Goal: Task Accomplishment & Management: Manage account settings

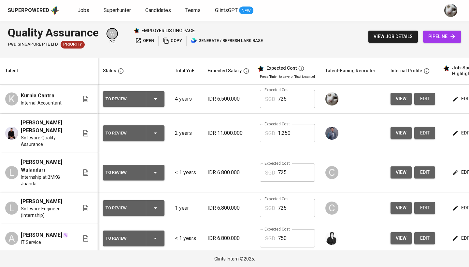
scroll to position [0, 1]
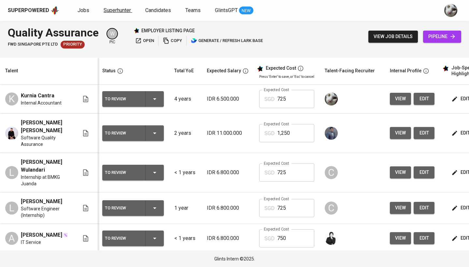
click at [109, 13] on span "Superhunter" at bounding box center [117, 10] width 27 height 6
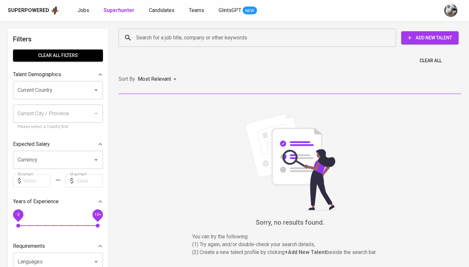
click at [134, 41] on div "Search for a job title, company or other keywords" at bounding box center [257, 38] width 277 height 18
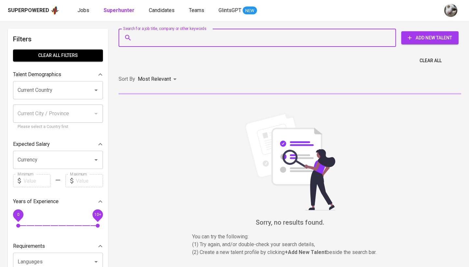
paste input "[EMAIL_ADDRESS][DOMAIN_NAME]"
type input "[EMAIL_ADDRESS][DOMAIN_NAME]"
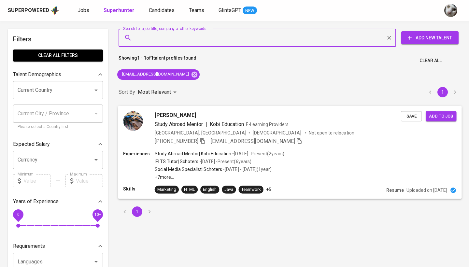
click at [413, 115] on span "Save" at bounding box center [411, 115] width 14 height 7
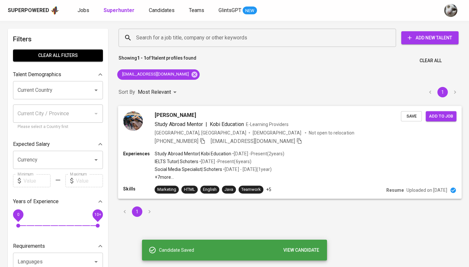
click at [441, 115] on span "Add to job" at bounding box center [441, 115] width 24 height 7
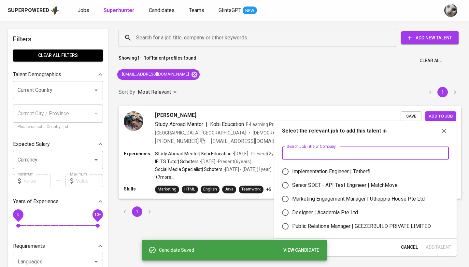
click at [358, 152] on input "text" at bounding box center [365, 153] width 167 height 13
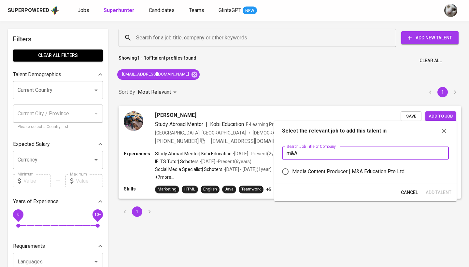
type input "m&A"
click at [360, 175] on div "Media Content Producer | M&A Education Pte Ltd" at bounding box center [348, 172] width 112 height 8
click at [292, 175] on input "Media Content Producer | M&A Education Pte Ltd" at bounding box center [285, 172] width 14 height 14
radio input "true"
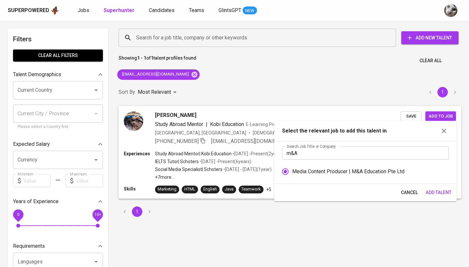
click at [435, 195] on span "Add Talent" at bounding box center [439, 193] width 26 height 8
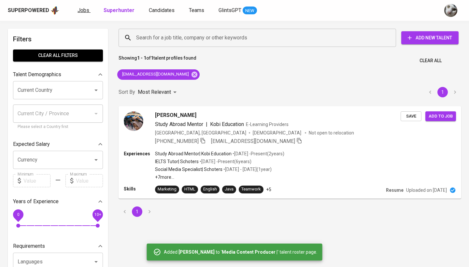
click at [79, 10] on span "Jobs" at bounding box center [84, 10] width 12 height 6
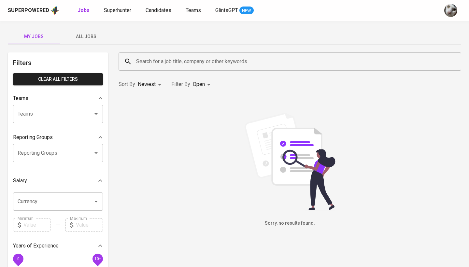
click at [94, 34] on span "All Jobs" at bounding box center [86, 37] width 44 height 8
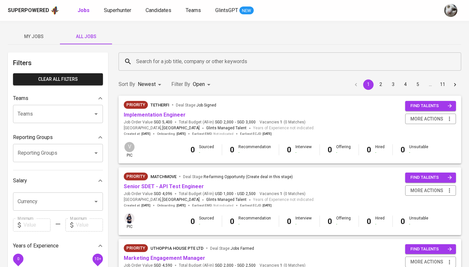
click at [162, 59] on input "Search for a job title, company or other keywords" at bounding box center [291, 61] width 314 height 12
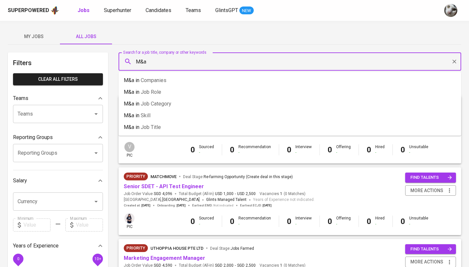
type input "M&a"
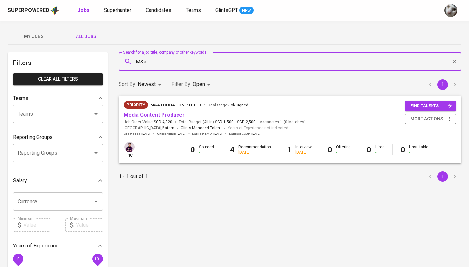
click at [163, 114] on link "Media Content Producer" at bounding box center [154, 115] width 61 height 6
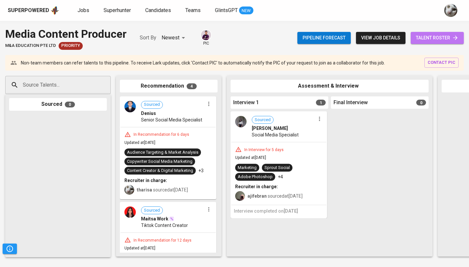
click at [425, 36] on span "talent roster" at bounding box center [437, 38] width 43 height 8
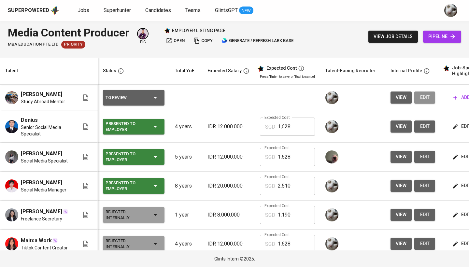
click at [422, 96] on span "edit" at bounding box center [424, 97] width 10 height 8
click at [398, 129] on span "view" at bounding box center [401, 126] width 11 height 8
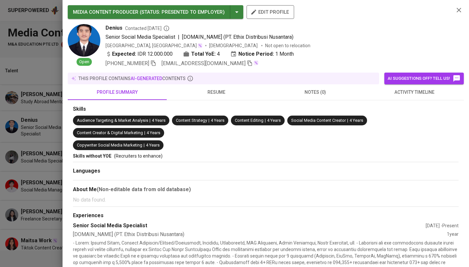
scroll to position [3, 0]
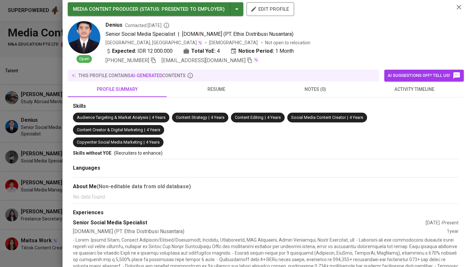
click at [61, 177] on div at bounding box center [234, 133] width 469 height 267
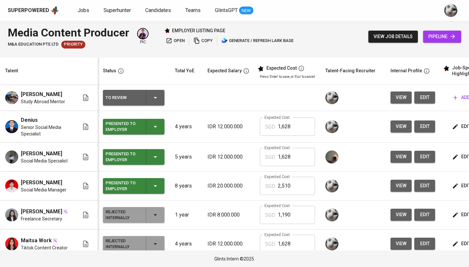
scroll to position [0, 0]
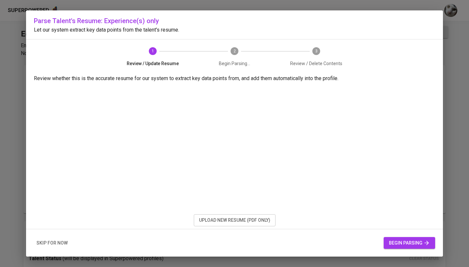
click at [210, 220] on span "upload new resume (pdf only)" at bounding box center [234, 220] width 71 height 8
click at [243, 222] on span "upload new resume (pdf only)" at bounding box center [234, 220] width 71 height 8
click at [412, 238] on button "begin parsing" at bounding box center [409, 243] width 51 height 12
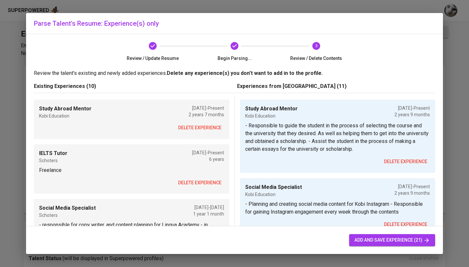
click at [197, 129] on span "delete experience" at bounding box center [199, 128] width 43 height 8
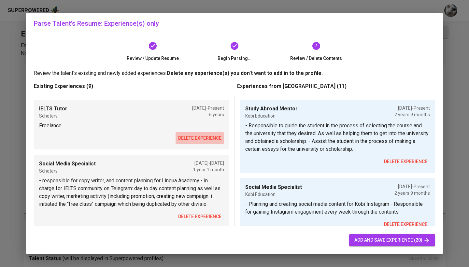
click at [191, 139] on span "delete experience" at bounding box center [199, 138] width 43 height 8
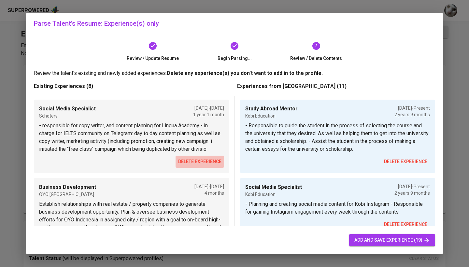
click at [187, 160] on span "delete experience" at bounding box center [199, 162] width 43 height 8
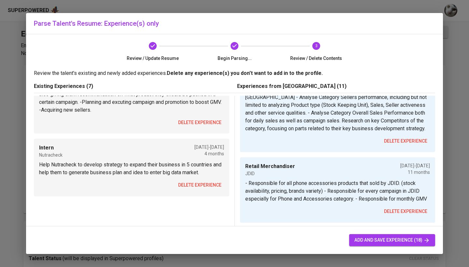
scroll to position [535, 0]
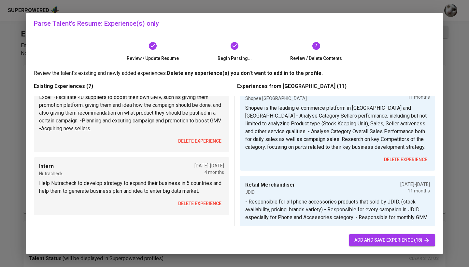
click at [191, 204] on span "delete experience" at bounding box center [199, 204] width 43 height 8
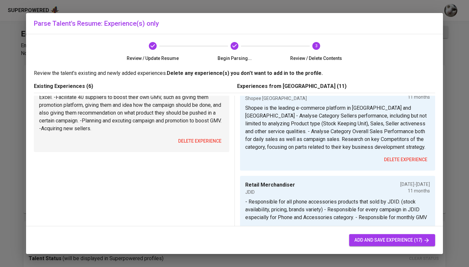
click at [194, 142] on span "delete experience" at bounding box center [199, 141] width 43 height 8
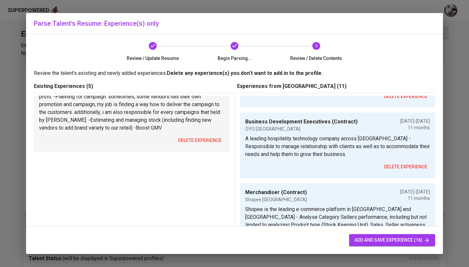
click at [194, 142] on span "delete experience" at bounding box center [199, 140] width 43 height 8
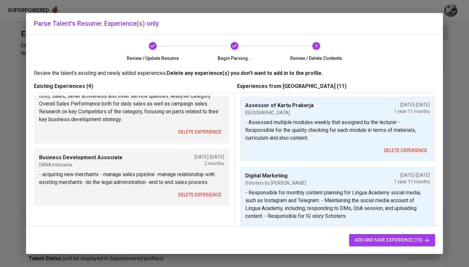
scroll to position [237, 0]
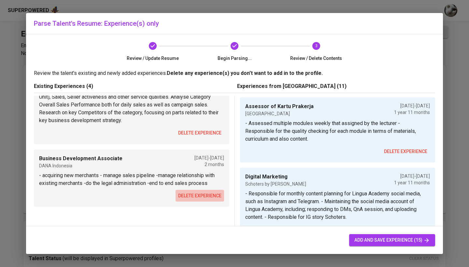
click at [187, 193] on span "delete experience" at bounding box center [199, 196] width 43 height 8
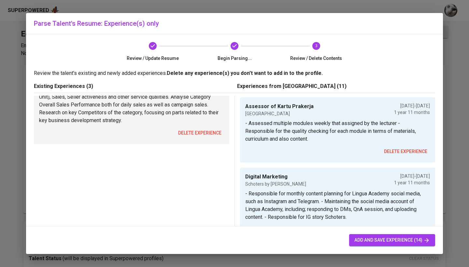
click at [193, 136] on span "delete experience" at bounding box center [199, 133] width 43 height 8
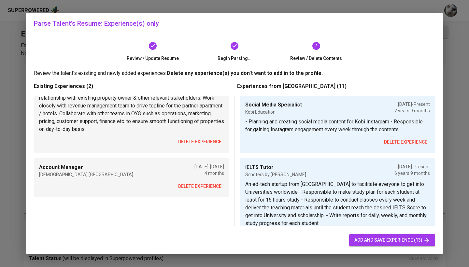
scroll to position [81, 0]
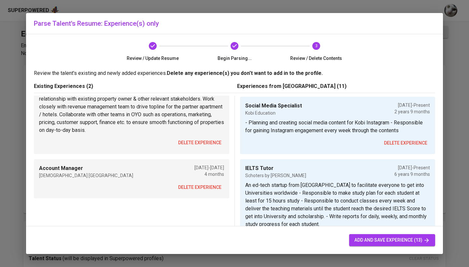
click at [188, 186] on span "delete experience" at bounding box center [199, 187] width 43 height 8
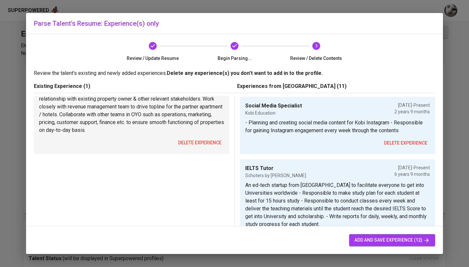
click at [194, 143] on span "delete experience" at bounding box center [199, 143] width 43 height 8
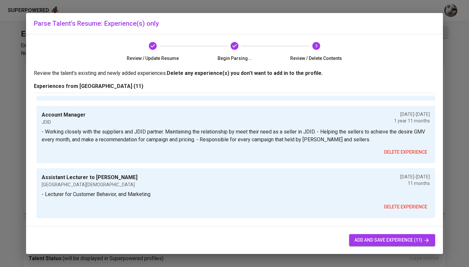
scroll to position [556, 0]
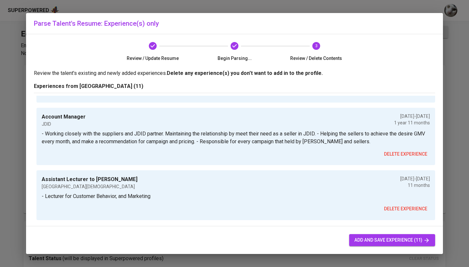
click at [393, 209] on span "delete experience" at bounding box center [405, 209] width 43 height 8
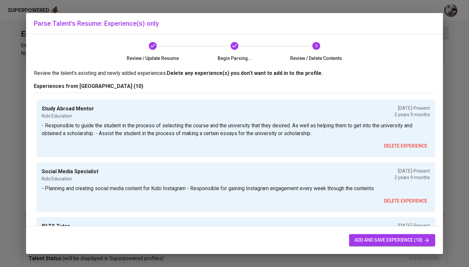
scroll to position [0, 0]
click at [391, 239] on span "add and save experience (10)" at bounding box center [392, 240] width 76 height 8
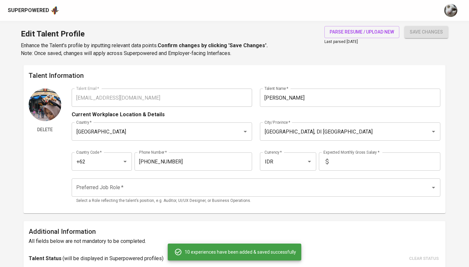
type input "01/01/2023"
type input "Social Media Specialist"
type input "Kobi Education"
type input "01/01/2023"
type input "IELTS Tutor"
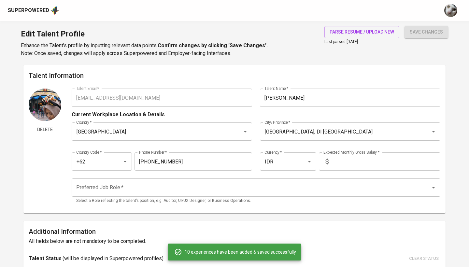
type input "Schoters by Ruangguru"
checkbox input "true"
type input "01/01/2019"
type input "Assessor of Kartu Prakerja"
type input "Universitas Gadjah Mada"
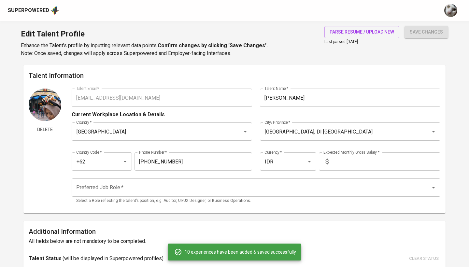
type input "01/01/2023"
type input "12/01/2024"
type input "Digital Marketing"
type input "Schoters by Ruangguru"
type input "01/01/2021"
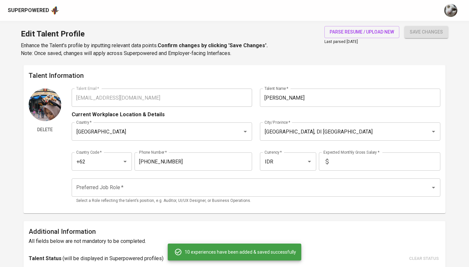
type input "12/01/2022"
type input "Business Development Analyst (Internship)"
type input "Nutracheck"
type input "01/01/2019"
type input "12/01/2019"
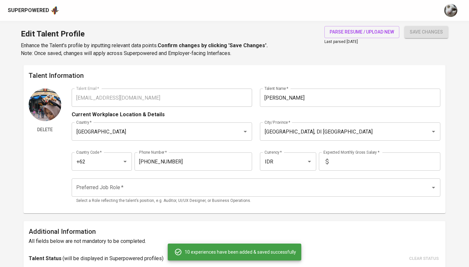
type input "Business Development Executives (Contract)"
type input "OYO Indonesia"
type input "01/01/2019"
type input "12/01/2019"
type input "Merchandiser (Contract)"
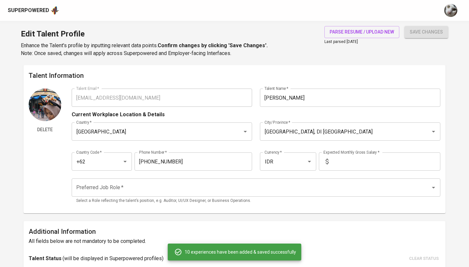
type input "Shopee Indonesia"
type input "01/01/2019"
type input "12/01/2019"
type input "Retail Merchandiser"
type input "JDID"
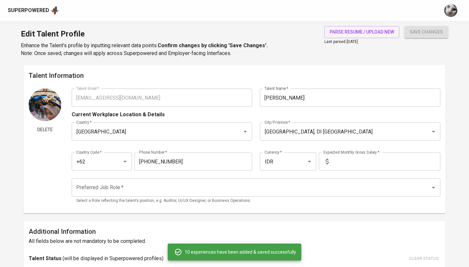
type input "01/01/2019"
type input "12/01/2019"
type input "Account Manager"
type input "JDID"
type input "01/01/2018"
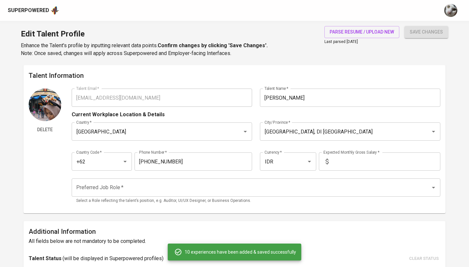
type input "12/01/2019"
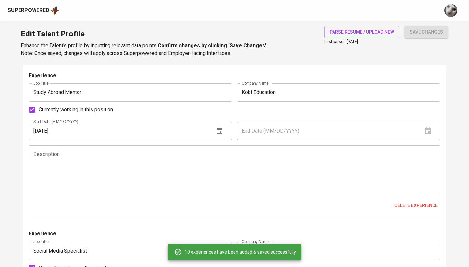
click at [79, 158] on textarea at bounding box center [234, 169] width 403 height 37
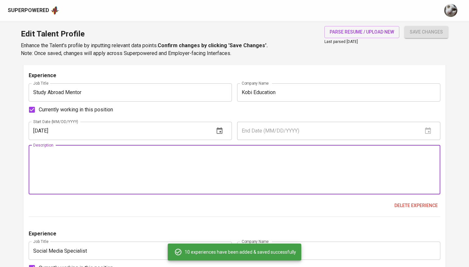
click at [79, 158] on textarea at bounding box center [234, 169] width 403 height 37
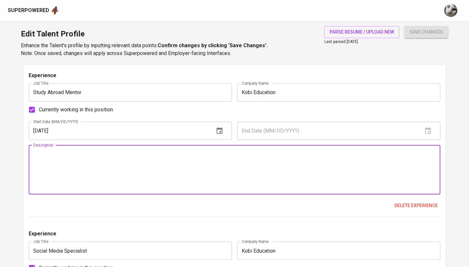
click at [225, 163] on textarea at bounding box center [234, 169] width 403 height 37
drag, startPoint x: 275, startPoint y: 166, endPoint x: 8, endPoint y: 130, distance: 269.5
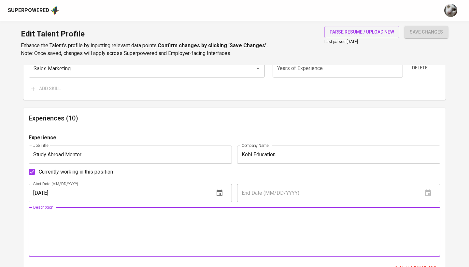
scroll to position [573, 0]
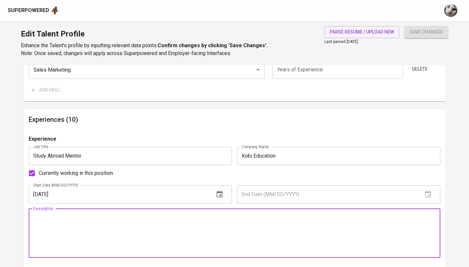
type textarea "- Responsible to guide the student in the process of selecting the course and t…"
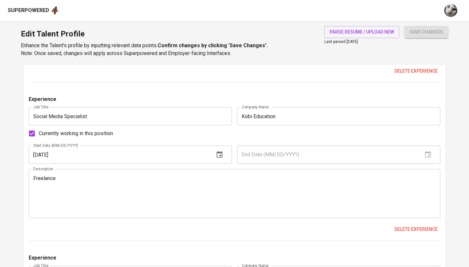
scroll to position [771, 0]
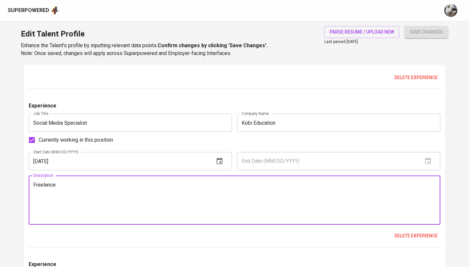
click at [161, 178] on div "Freelance Description" at bounding box center [235, 200] width 412 height 49
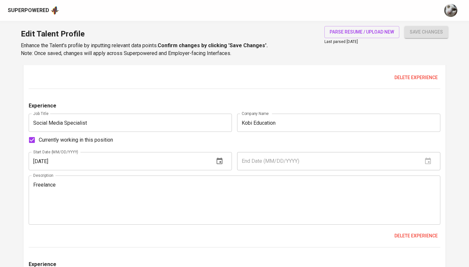
click at [161, 178] on div "Freelance Description" at bounding box center [235, 200] width 412 height 49
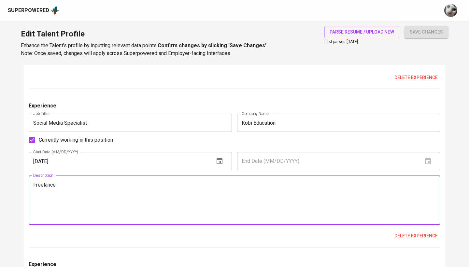
click at [161, 178] on div "Freelance Description" at bounding box center [235, 200] width 412 height 49
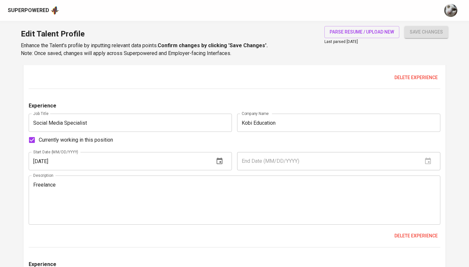
click at [161, 178] on div "Freelance Description" at bounding box center [235, 200] width 412 height 49
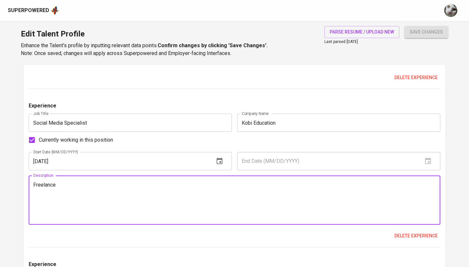
drag, startPoint x: 235, startPoint y: 193, endPoint x: 6, endPoint y: 168, distance: 230.6
type textarea "- Planning and creating social media content for Kobi Instagram - Responsible f…"
paste textarea "1. Conduct in-depth research on topics relevant to the industry to develop orig…"
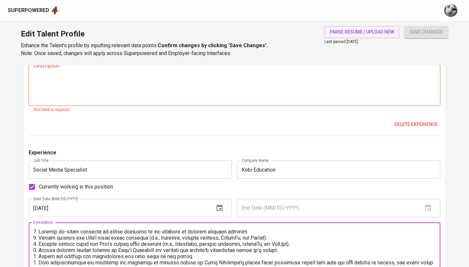
scroll to position [710, 0]
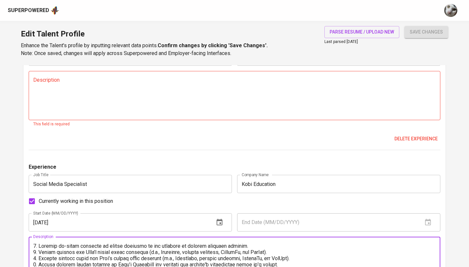
type textarea "1. Conduct in-depth research on topics relevant to the industry to develop orig…"
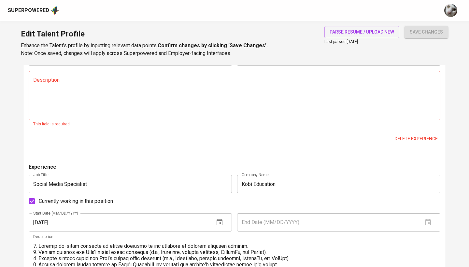
click at [207, 163] on div "Experience" at bounding box center [235, 169] width 412 height 12
click at [241, 104] on textarea at bounding box center [234, 95] width 403 height 37
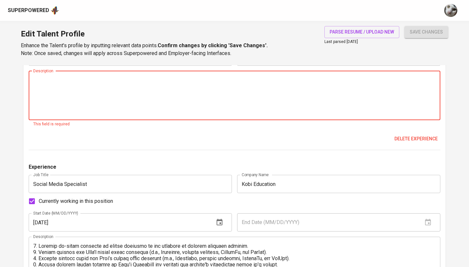
paste textarea "• Responsible to guide the student in the process of selecting the course and t…"
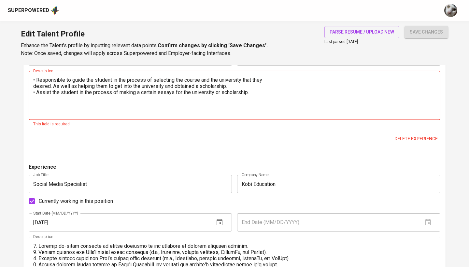
click at [33, 86] on textarea "• Responsible to guide the student in the process of selecting the course and t…" at bounding box center [234, 95] width 403 height 37
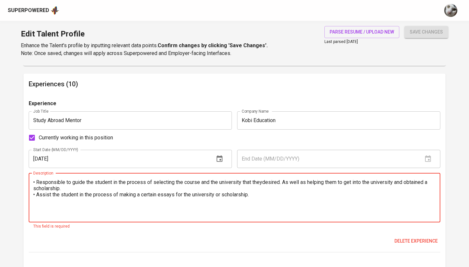
scroll to position [607, 0]
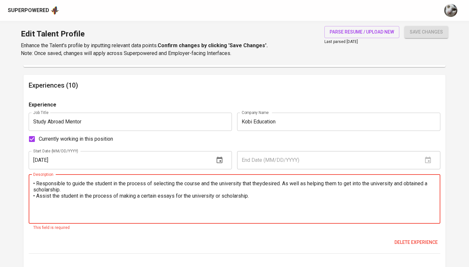
type textarea "• Responsible to guide the student in the process of selecting the course and t…"
click at [38, 159] on input "01/01/2023" at bounding box center [119, 160] width 180 height 18
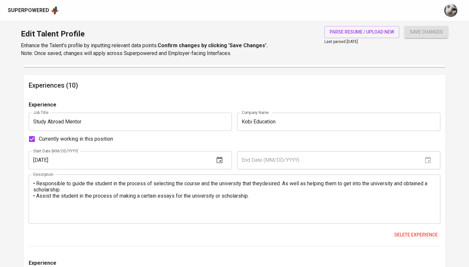
click at [92, 223] on div "Experience Job Title Study Abroad Mentor Job Title Company Name Kobi Education …" at bounding box center [235, 174] width 412 height 146
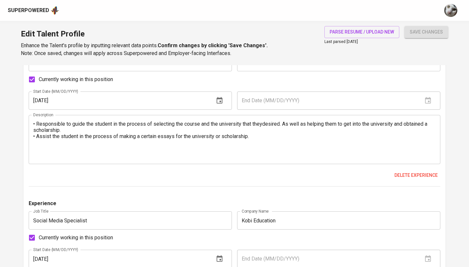
scroll to position [597, 0]
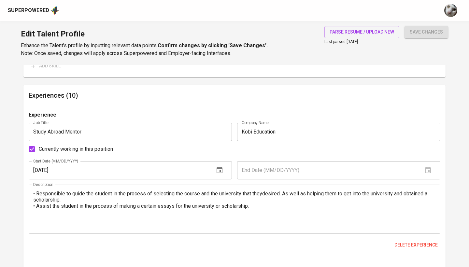
click at [38, 171] on input "02/01/2023" at bounding box center [119, 170] width 180 height 18
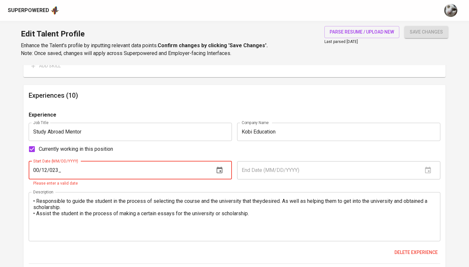
type input "01/01/2023"
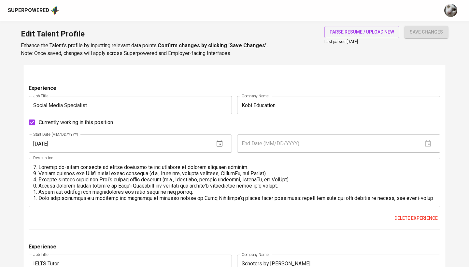
scroll to position [798, 0]
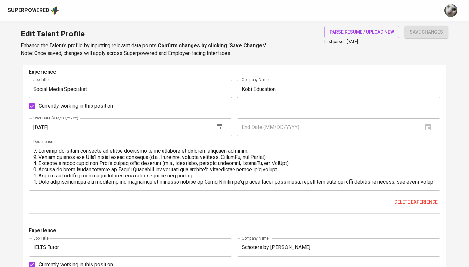
click at [126, 200] on div "Delete experience" at bounding box center [235, 202] width 412 height 12
click at [46, 126] on input "01/01/2023" at bounding box center [119, 127] width 180 height 18
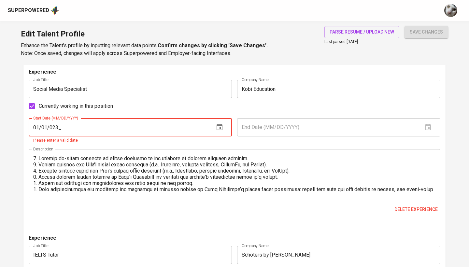
click at [49, 126] on input "01/01/023_" at bounding box center [119, 127] width 180 height 18
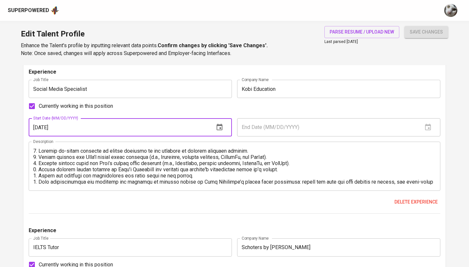
click at [38, 127] on input "01/01/2023" at bounding box center [119, 127] width 180 height 18
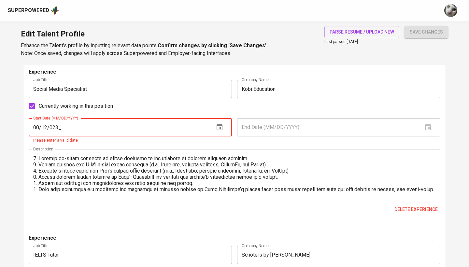
type input "02/01/2023"
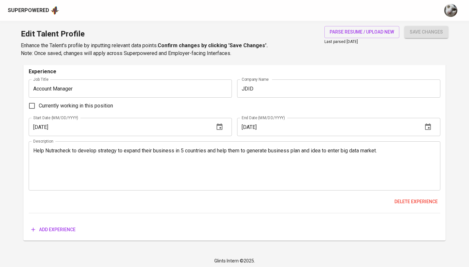
scroll to position [2065, 0]
click at [66, 226] on span "Add experience" at bounding box center [53, 230] width 44 height 8
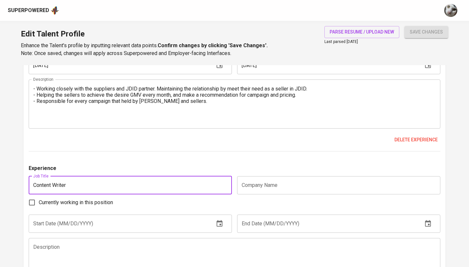
scroll to position [2133, 0]
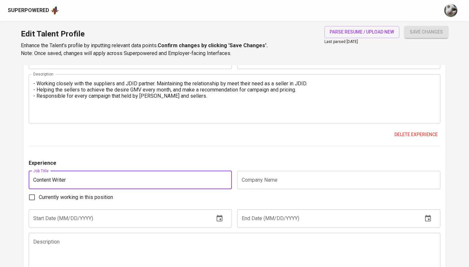
type input "Content Writer"
click at [41, 218] on input "text" at bounding box center [119, 218] width 180 height 18
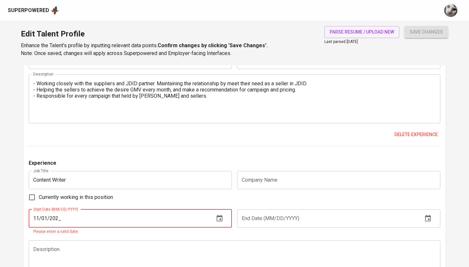
type input "11/01/2023"
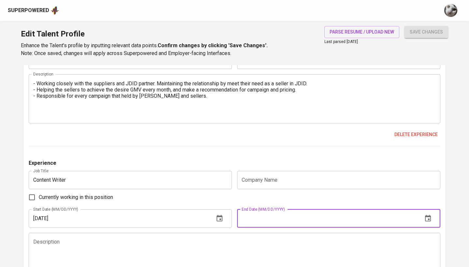
click at [304, 213] on input "text" at bounding box center [327, 218] width 180 height 18
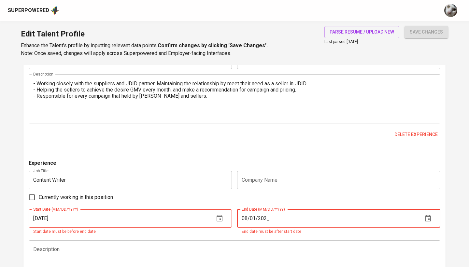
type input "08/01/2024"
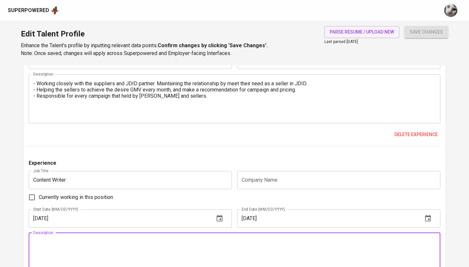
click at [272, 261] on textarea at bounding box center [234, 257] width 403 height 37
paste textarea "Conduct in-depth research on industry-relevant topics to develop original conte…"
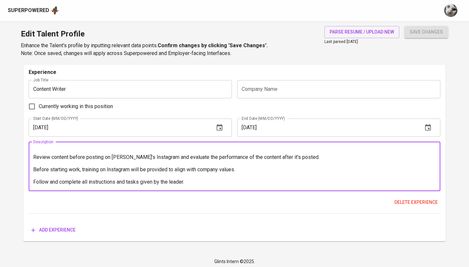
scroll to position [2223, 0]
click at [34, 179] on textarea "Conduct in-depth research on industry-relevant topics to develop original conte…" at bounding box center [234, 166] width 403 height 37
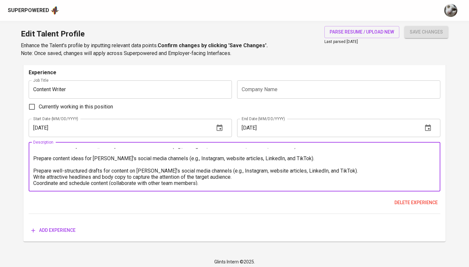
scroll to position [15, 0]
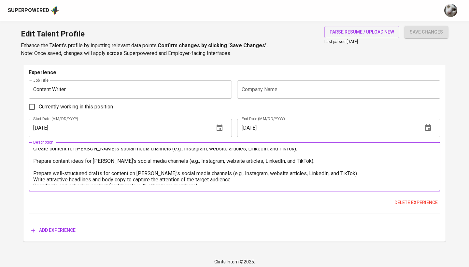
click at [34, 171] on textarea "Conduct in-depth research on industry-relevant topics to develop original conte…" at bounding box center [234, 166] width 403 height 37
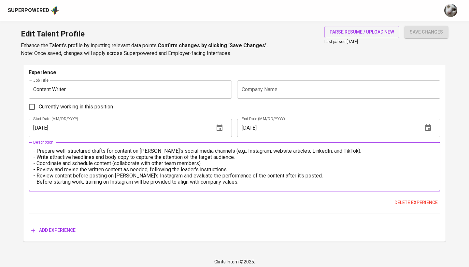
scroll to position [25, 0]
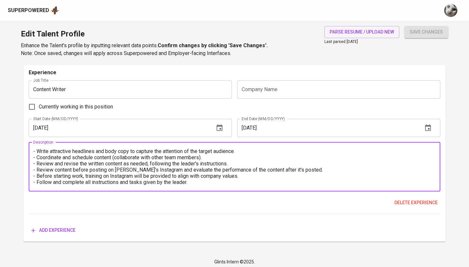
type textarea "- Conduct in-depth research on industry-relevant topics to develop original con…"
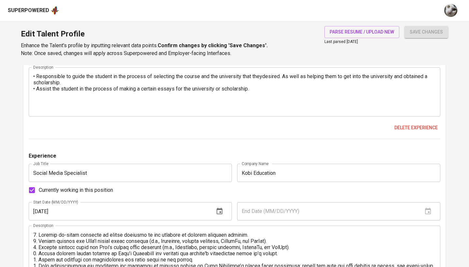
scroll to position [710, 0]
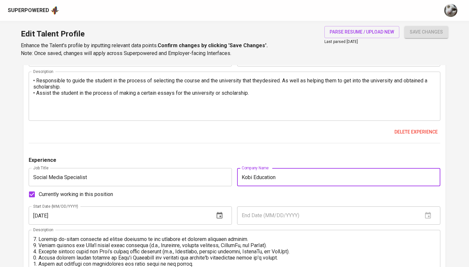
click at [260, 178] on input "Kobi Education" at bounding box center [338, 177] width 203 height 18
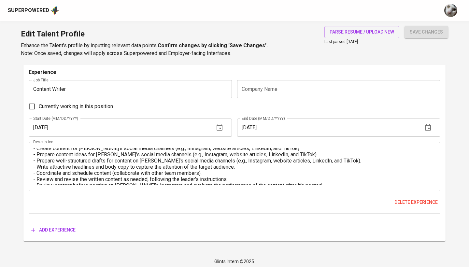
scroll to position [2223, 0]
paste input "Kobi Education"
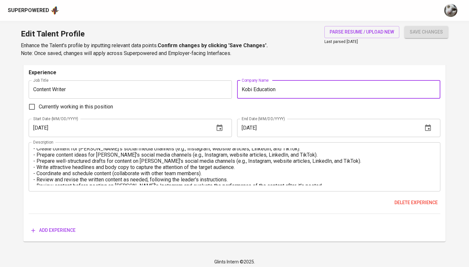
type input "Kobi Education"
click at [276, 253] on div "Glints Intern ©2025." at bounding box center [234, 261] width 469 height 17
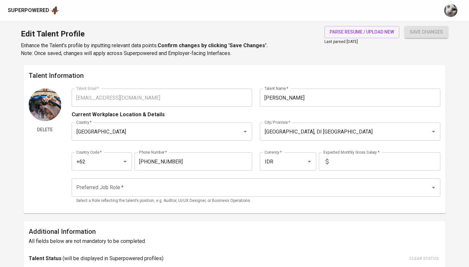
scroll to position [0, 0]
click at [349, 161] on input "text" at bounding box center [385, 161] width 109 height 18
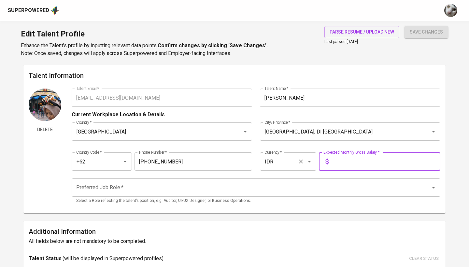
type input "2"
type input "10.000.000"
click at [254, 186] on input "Preferred Job Role   *" at bounding box center [247, 187] width 345 height 12
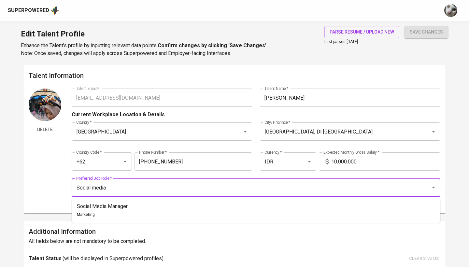
click at [201, 208] on li "Social Media Manager Marketing" at bounding box center [256, 211] width 369 height 20
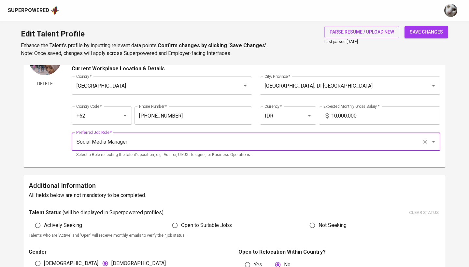
scroll to position [61, 0]
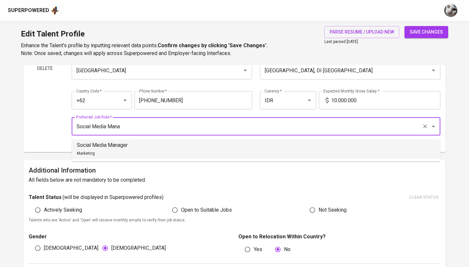
click at [146, 149] on li "Social Media Manager Marketing" at bounding box center [256, 149] width 369 height 20
type input "Social Media Manager"
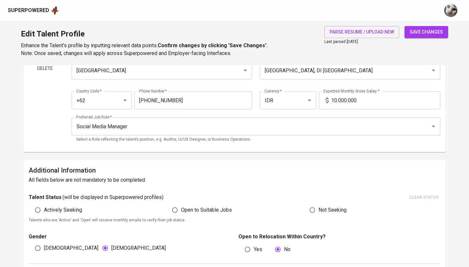
click at [56, 212] on span "Actively Seeking" at bounding box center [63, 210] width 38 height 8
click at [44, 212] on input "Actively Seeking" at bounding box center [38, 210] width 12 height 12
radio input "true"
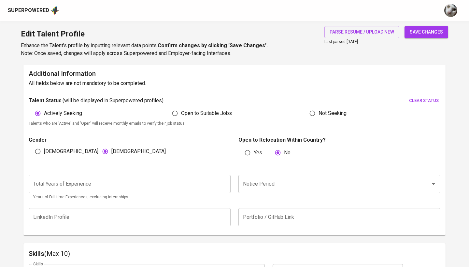
scroll to position [181, 0]
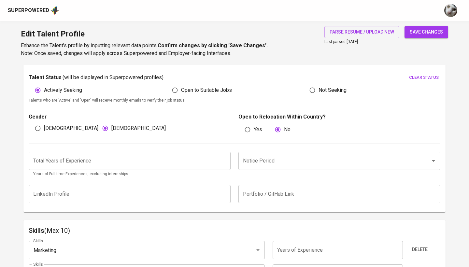
click at [95, 154] on input "number" at bounding box center [130, 161] width 202 height 18
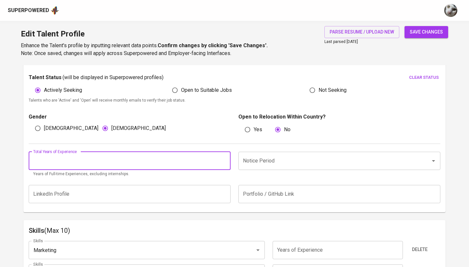
type input "3"
type input "4"
click at [299, 166] on input "Notice Period" at bounding box center [330, 161] width 178 height 12
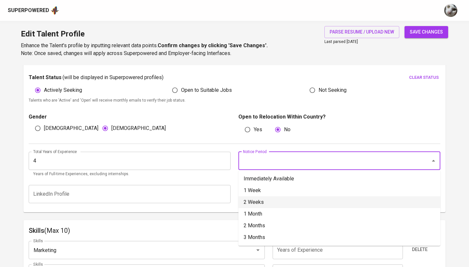
click at [259, 205] on li "2 Weeks" at bounding box center [339, 202] width 202 height 12
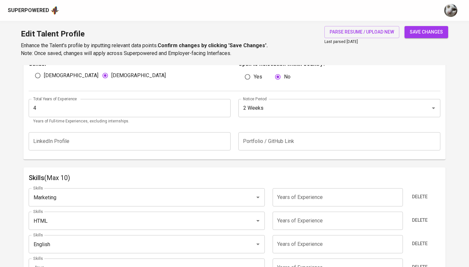
scroll to position [234, 0]
click at [410, 192] on button "Delete" at bounding box center [419, 196] width 21 height 12
click at [410, 214] on button "Delete" at bounding box center [419, 220] width 21 height 12
click at [410, 192] on button "Delete" at bounding box center [419, 196] width 21 height 12
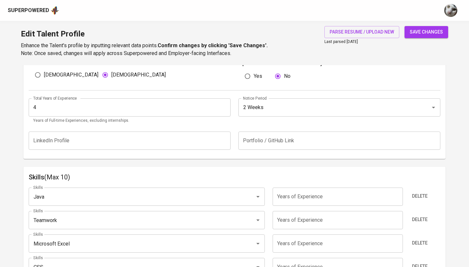
click at [410, 214] on button "Delete" at bounding box center [419, 220] width 21 height 12
click at [410, 192] on button "Delete" at bounding box center [419, 196] width 21 height 12
click at [410, 214] on button "Delete" at bounding box center [419, 220] width 21 height 12
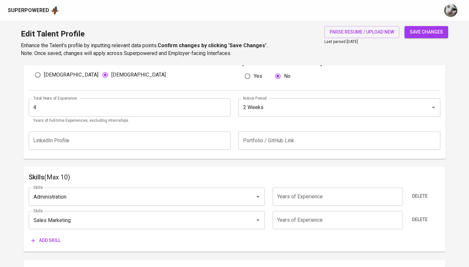
click at [410, 192] on button "Delete" at bounding box center [419, 196] width 21 height 12
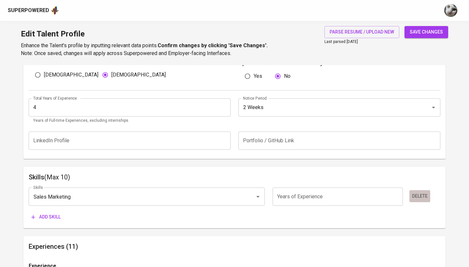
click at [410, 193] on button "Delete" at bounding box center [419, 196] width 21 height 12
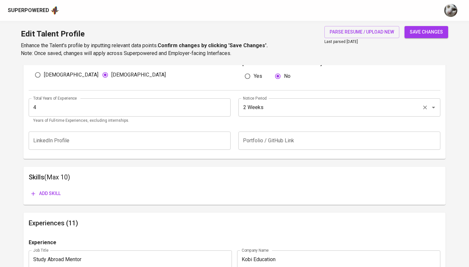
click at [336, 114] on div "2 Weeks Notice Period" at bounding box center [339, 107] width 202 height 18
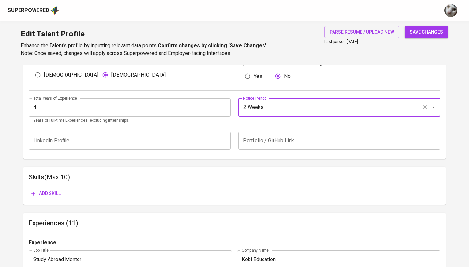
click at [432, 107] on icon "Open" at bounding box center [434, 108] width 8 height 8
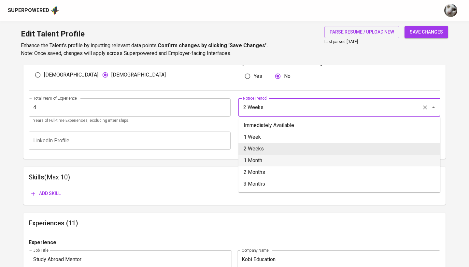
click at [340, 162] on li "1 Month" at bounding box center [339, 161] width 202 height 12
type input "1 Month"
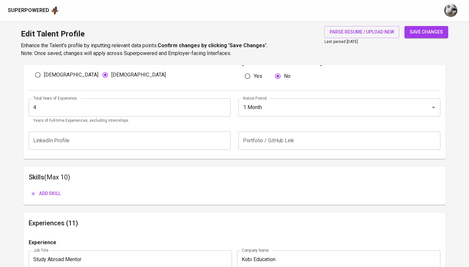
click at [52, 196] on span "Add skill" at bounding box center [45, 194] width 29 height 8
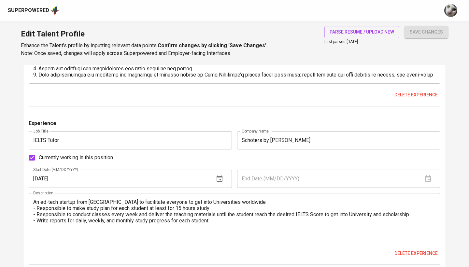
scroll to position [699, 0]
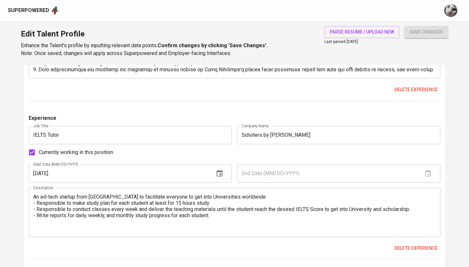
click at [273, 169] on div "Experience Job Title IELTS Tutor Job Title Company Name Schoters by Ruangguru C…" at bounding box center [235, 187] width 412 height 146
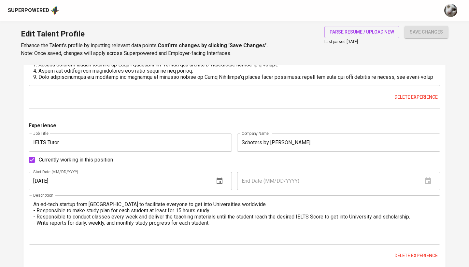
click at [103, 160] on span "Currently working in this position" at bounding box center [76, 160] width 74 height 8
click at [39, 160] on input "Currently working in this position" at bounding box center [32, 160] width 14 height 14
checkbox input "false"
click at [284, 180] on input "text" at bounding box center [327, 181] width 180 height 18
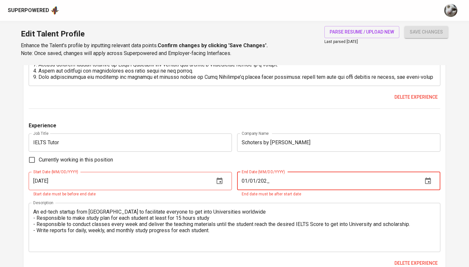
type input "01/01/2024"
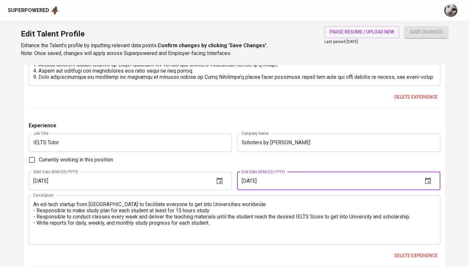
click at [266, 237] on div "An ed-tech startup from Indonesia to facilitate everyone to get into Universiti…" at bounding box center [235, 219] width 412 height 49
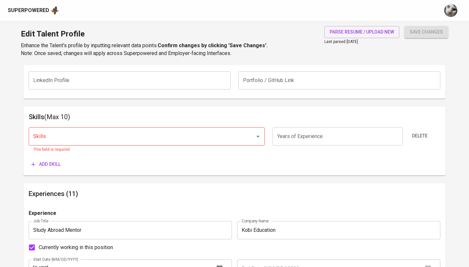
scroll to position [290, 0]
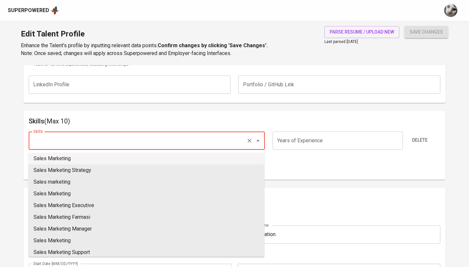
click at [231, 142] on input "Skills" at bounding box center [138, 140] width 212 height 12
click at [211, 155] on li "Social Media" at bounding box center [146, 159] width 236 height 12
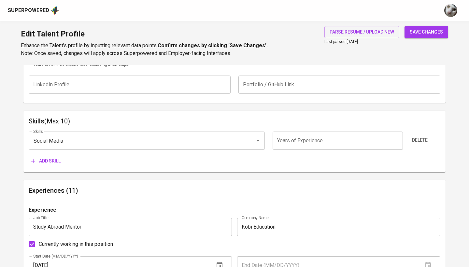
click at [305, 136] on input "number" at bounding box center [338, 141] width 130 height 18
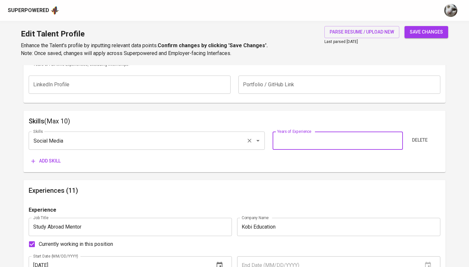
click at [188, 148] on div "Social Media Skills" at bounding box center [147, 141] width 236 height 18
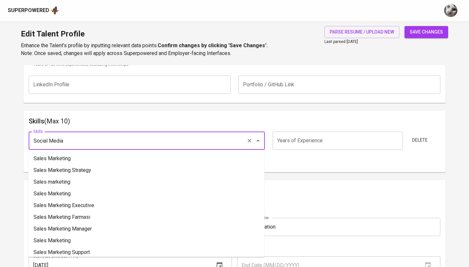
click at [184, 144] on input "Social Media" at bounding box center [138, 140] width 212 height 12
type input "S"
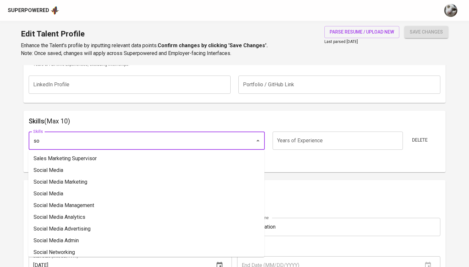
type input "s"
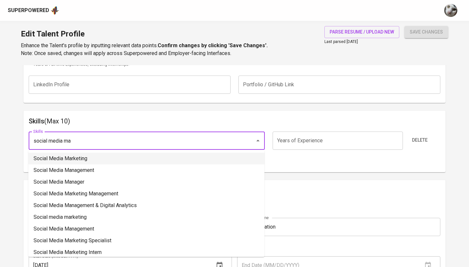
click at [160, 160] on li "Social Media Marketing" at bounding box center [146, 159] width 236 height 12
type input "Social Media Marketing"
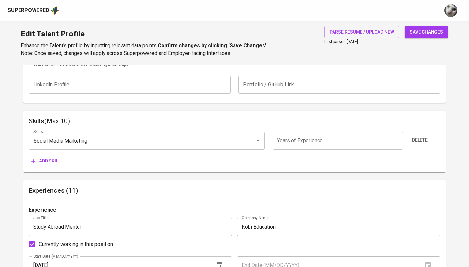
click at [294, 138] on input "number" at bounding box center [338, 141] width 130 height 18
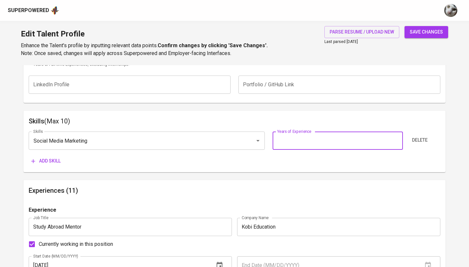
type input "3"
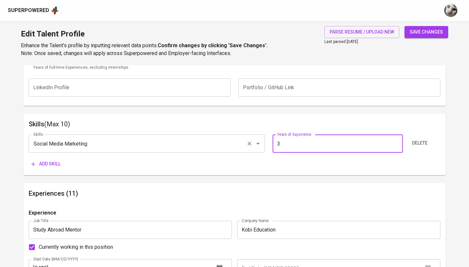
scroll to position [287, 0]
type input "4"
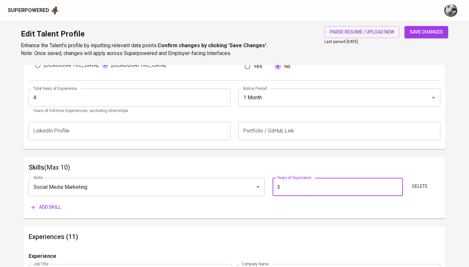
scroll to position [236, 0]
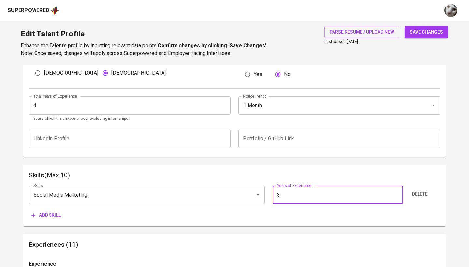
type input "3"
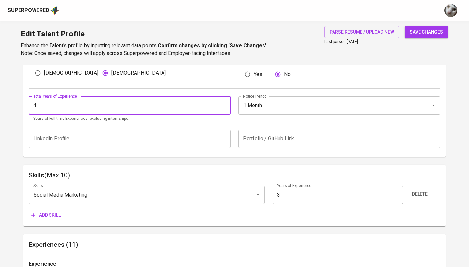
click at [104, 105] on input "4" at bounding box center [130, 105] width 202 height 18
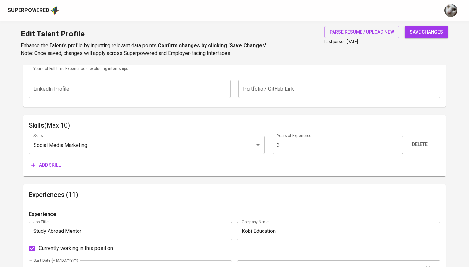
scroll to position [290, 0]
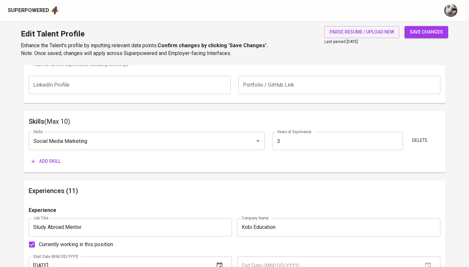
type input "3"
click at [52, 163] on span "Add skill" at bounding box center [45, 161] width 29 height 8
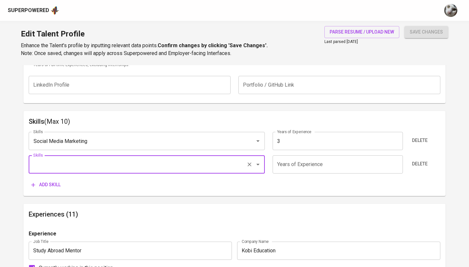
click at [368, 0] on div "Superpowered" at bounding box center [234, 10] width 469 height 21
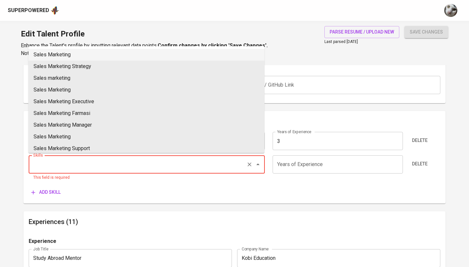
click at [161, 168] on input "Skills" at bounding box center [138, 164] width 212 height 12
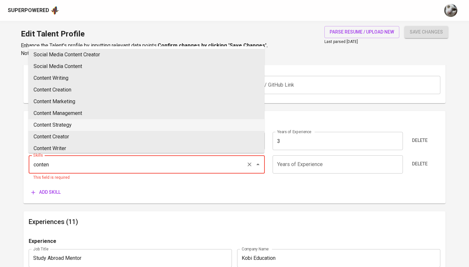
click at [131, 129] on li "Content Strategy" at bounding box center [146, 125] width 236 height 12
type input "Content Strategy"
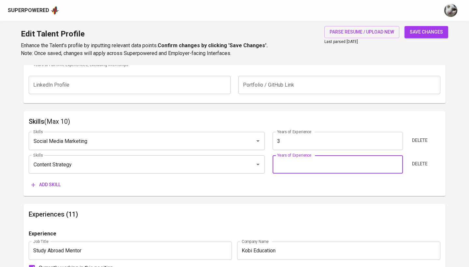
click at [288, 163] on input "number" at bounding box center [338, 164] width 130 height 18
type input "3"
click at [54, 179] on button "Add skill" at bounding box center [46, 185] width 35 height 12
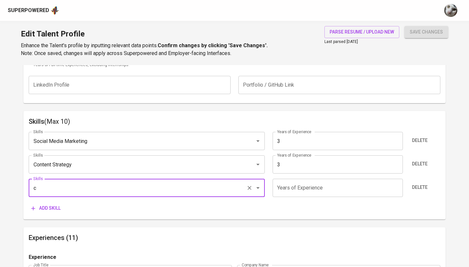
type input "c"
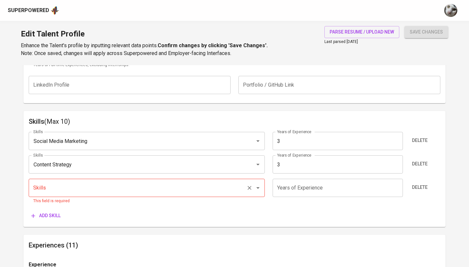
click at [51, 187] on input "Skills" at bounding box center [138, 188] width 212 height 12
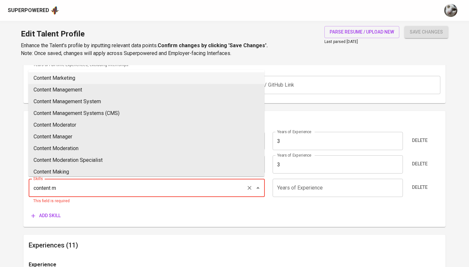
click at [92, 73] on li "Content Marketing" at bounding box center [146, 78] width 236 height 12
type input "Content Marketing"
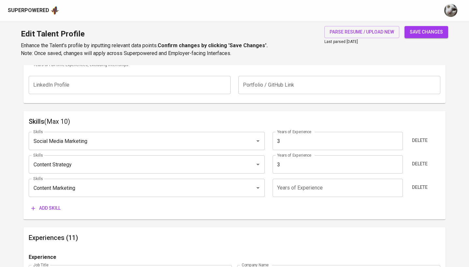
click at [290, 179] on input "number" at bounding box center [338, 188] width 130 height 18
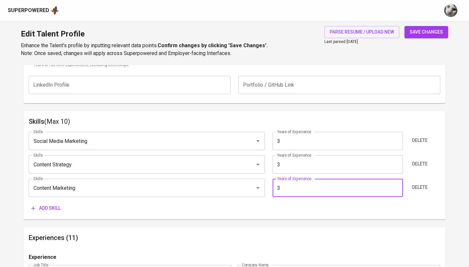
type input "3"
click at [46, 204] on span "Add skill" at bounding box center [45, 208] width 29 height 8
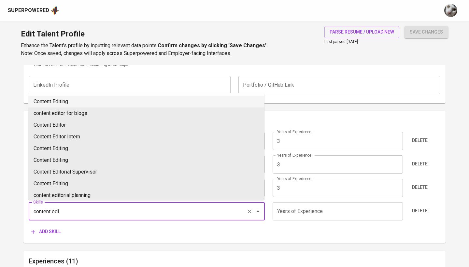
click at [85, 99] on li "Content Editing" at bounding box center [146, 102] width 236 height 12
type input "Content Editing"
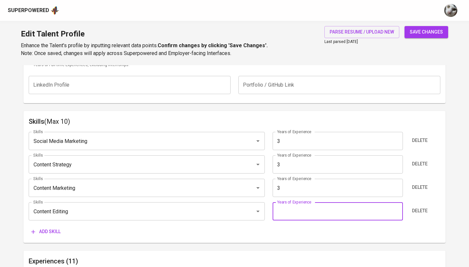
click at [290, 204] on input "number" at bounding box center [338, 211] width 130 height 18
type input "3"
click at [59, 229] on span "Add skill" at bounding box center [45, 232] width 29 height 8
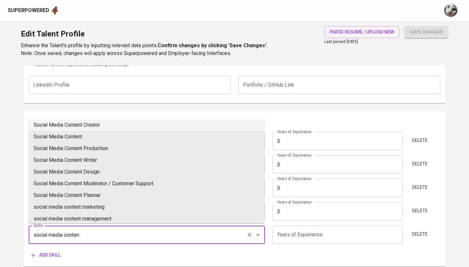
click at [218, 128] on li "Social Media Content Creator" at bounding box center [146, 125] width 236 height 12
type input "Social Media Content Creator"
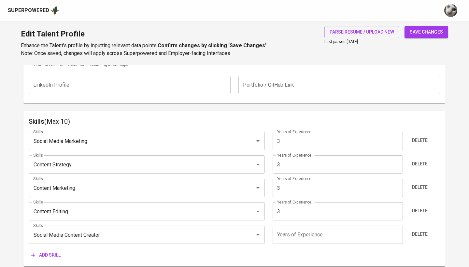
click at [294, 234] on input "number" at bounding box center [338, 235] width 130 height 18
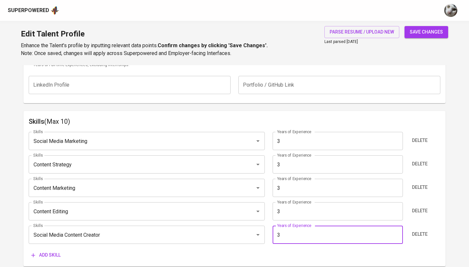
type input "3"
click at [42, 251] on span "Add skill" at bounding box center [45, 255] width 29 height 8
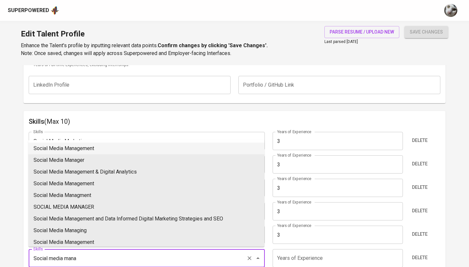
click at [94, 147] on li "Social Media Management" at bounding box center [146, 149] width 236 height 12
type input "Social Media Management"
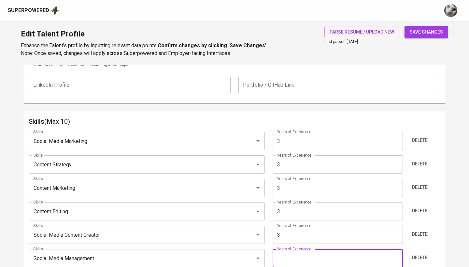
click at [286, 252] on input "number" at bounding box center [338, 258] width 130 height 18
type input "3"
click at [415, 34] on span "save changes" at bounding box center [426, 32] width 33 height 8
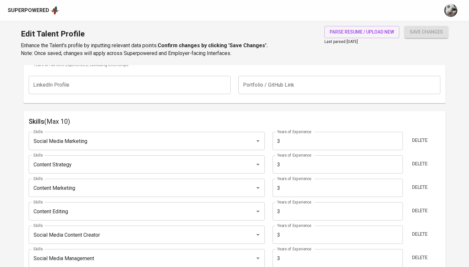
type input "Social Media Specialist"
type input "02/01/2023"
type input "Study Abroad Mentor"
type input "01/01/2023"
type input "Assessor of Kartu Prakerja"
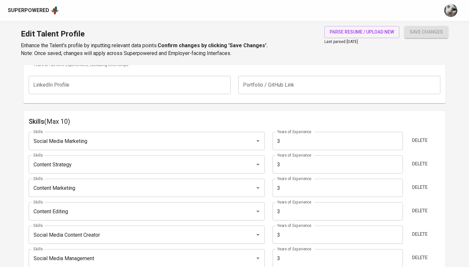
type input "Universitas Gadjah Mada"
type input "01/01/2023"
type input "12/01/2024"
type input "Content Writer"
type input "Kobi Education"
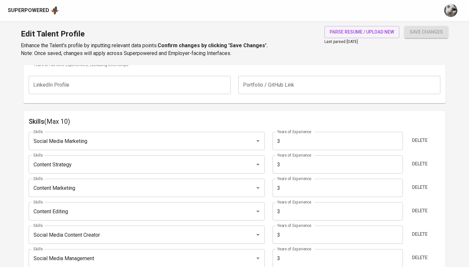
type input "11/01/2023"
type input "08/01/2024"
type input "IELTS Tutor"
type input "01/01/2019"
type input "01/01/2024"
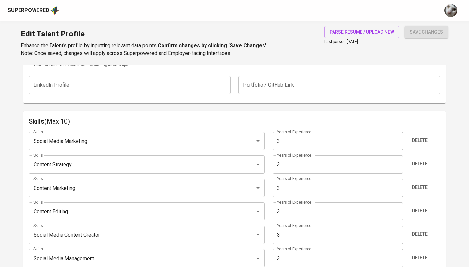
type input "Digital Marketing"
type input "Schoters by Ruangguru"
type input "01/01/2021"
type input "12/01/2022"
type input "Retail Merchandiser"
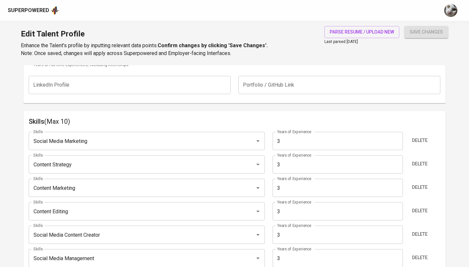
type input "JDID"
type input "Business Development Executives (Contract)"
type input "OYO Indonesia"
type input "Business Development Analyst (Internship)"
type input "Nutracheck"
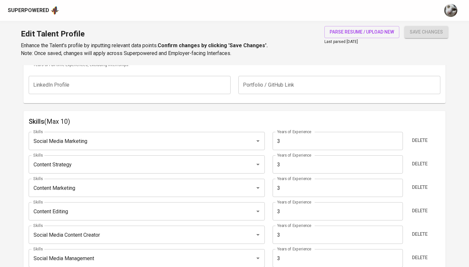
type input "01/01/2019"
type input "Account Manager"
type input "JDID"
type input "01/01/2018"
type input "12/01/2019"
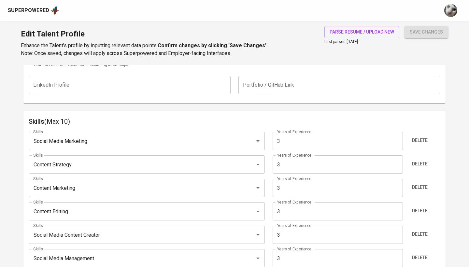
type input "Social Media Management"
type input "Social Media Content Creator"
type input "Content Editing"
type input "Content Marketing"
type input "Content Strategy"
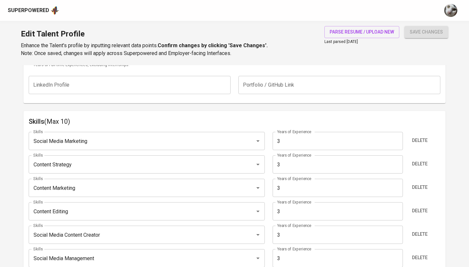
type input "Social Media Marketing (SMM)"
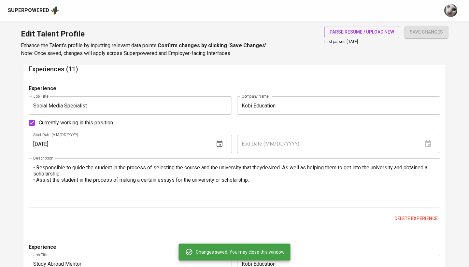
scroll to position [527, 0]
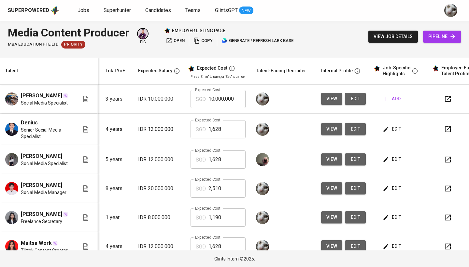
scroll to position [0, 73]
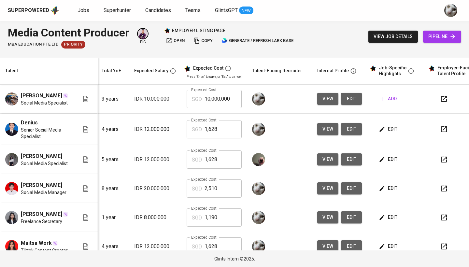
click at [389, 97] on span "add" at bounding box center [388, 99] width 17 height 8
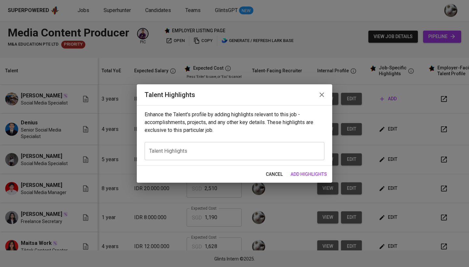
click at [253, 142] on div "x Talent Highlights" at bounding box center [235, 151] width 180 height 18
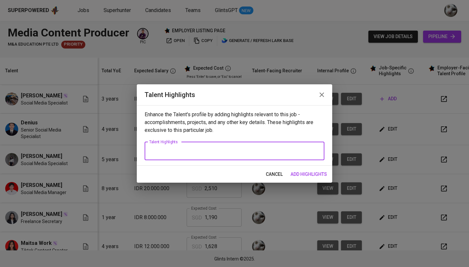
paste textarea "Denaneer Nashya is a social media and digital marketing professional with exten…"
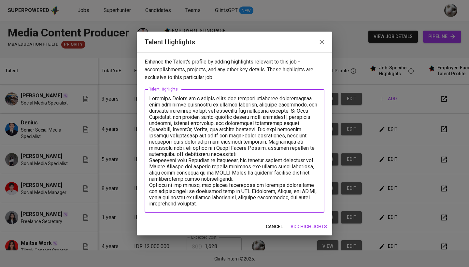
drag, startPoint x: 191, startPoint y: 99, endPoint x: 173, endPoint y: 99, distance: 17.9
click at [173, 99] on textarea at bounding box center [234, 150] width 171 height 111
click at [285, 155] on textarea at bounding box center [234, 150] width 171 height 111
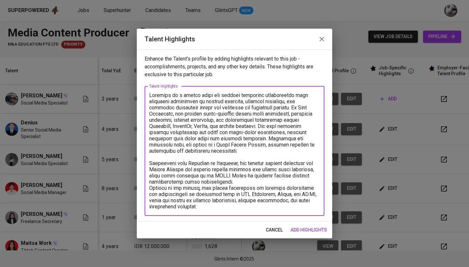
click at [258, 183] on textarea at bounding box center [234, 151] width 171 height 118
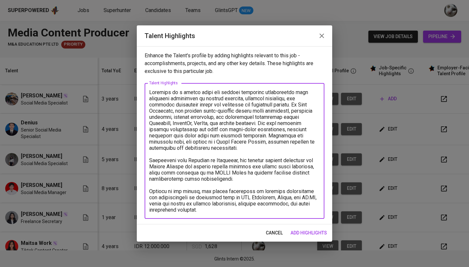
click at [244, 212] on textarea at bounding box center [234, 151] width 171 height 124
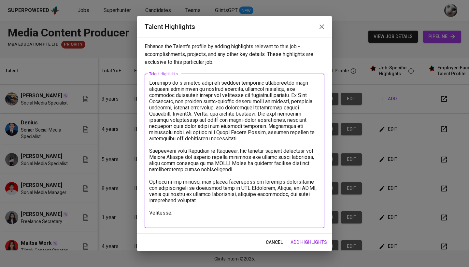
paste textarea "Master of Science, Merit, 3.65/4.00"
paste textarea "University of Nottingham – Nottingham, England"
drag, startPoint x: 285, startPoint y: 220, endPoint x: 251, endPoint y: 219, distance: 33.6
click at [251, 219] on textarea at bounding box center [234, 151] width 171 height 142
click at [286, 222] on textarea at bounding box center [234, 151] width 171 height 142
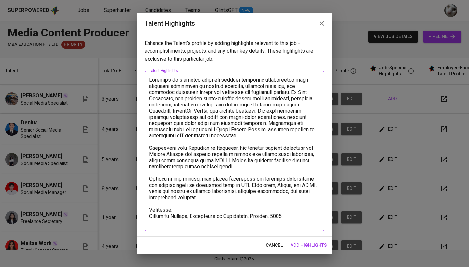
paste textarea "Bachelor Degree in Finance, 3.69/4.00"
drag, startPoint x: 194, startPoint y: 222, endPoint x: 172, endPoint y: 222, distance: 21.5
click at [172, 222] on textarea at bounding box center [234, 151] width 171 height 149
drag, startPoint x: 231, startPoint y: 222, endPoint x: 198, endPoint y: 222, distance: 32.2
click at [198, 222] on textarea at bounding box center [234, 151] width 171 height 149
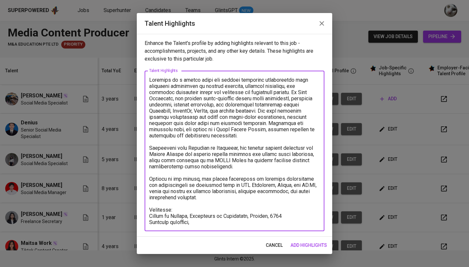
paste textarea "Universitas Islam Indonesia"
click at [149, 216] on textarea at bounding box center [234, 151] width 171 height 149
click at [236, 197] on textarea at bounding box center [234, 151] width 171 height 149
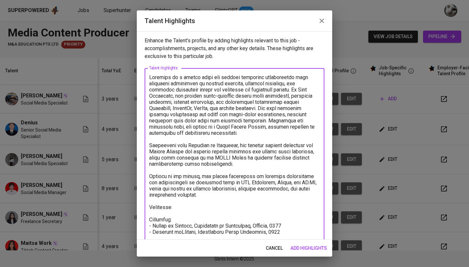
paste textarea "https://www.linkedin.com/in/denaneer-nashya-nurrohmah-b0324094/overlay/17515968…"
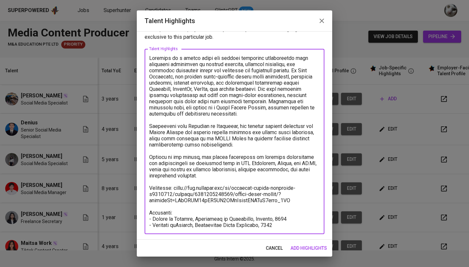
scroll to position [19, 0]
click at [292, 226] on textarea at bounding box center [234, 141] width 171 height 173
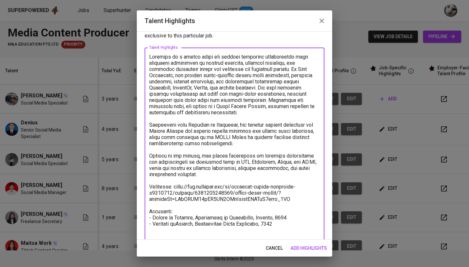
type textarea "Denaneer is a social media and digital marketing professional with extensive ex…"
click at [316, 249] on span "add highlights" at bounding box center [308, 248] width 36 height 8
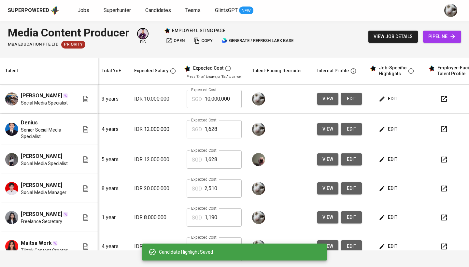
click at [393, 133] on span "edit" at bounding box center [388, 129] width 17 height 8
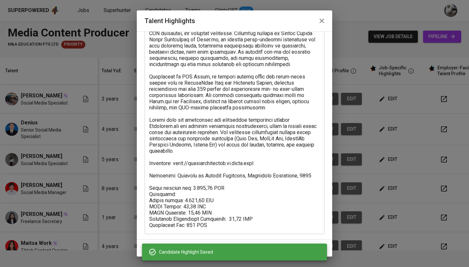
scroll to position [56, 0]
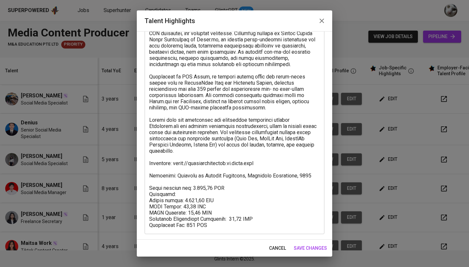
click at [277, 244] on button "cancel" at bounding box center [277, 248] width 22 height 12
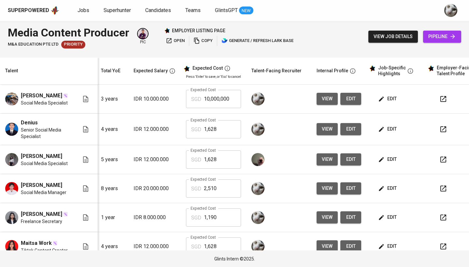
scroll to position [0, 74]
click at [355, 100] on button "edit" at bounding box center [350, 99] width 21 height 12
click at [380, 102] on icon "button" at bounding box center [381, 99] width 7 height 7
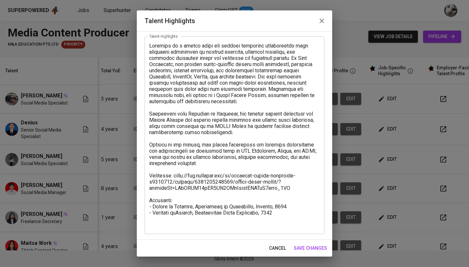
scroll to position [32, 0]
click at [225, 230] on div "x Talent Highlights" at bounding box center [235, 135] width 180 height 198
click at [297, 245] on span "save changes" at bounding box center [310, 248] width 33 height 8
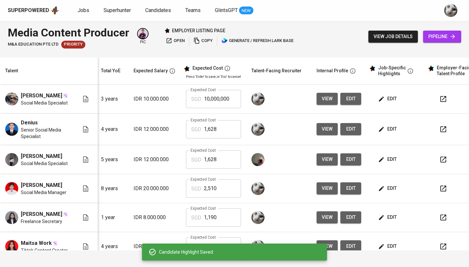
click at [393, 133] on span "edit" at bounding box center [387, 129] width 17 height 8
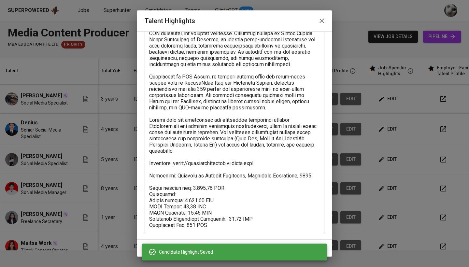
scroll to position [56, 0]
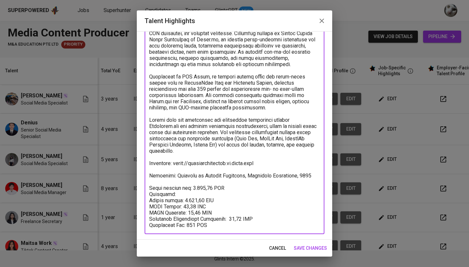
drag, startPoint x: 217, startPoint y: 227, endPoint x: 145, endPoint y: 185, distance: 84.1
click at [145, 185] on div "x Talent Highlights" at bounding box center [235, 123] width 180 height 222
click at [319, 248] on span "save changes" at bounding box center [310, 248] width 33 height 8
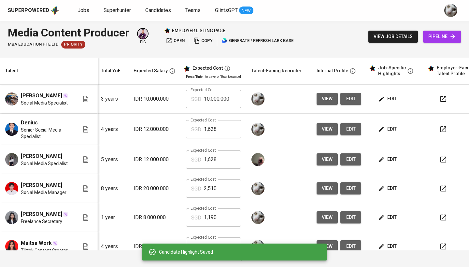
click at [383, 107] on td "edit" at bounding box center [395, 99] width 59 height 29
click at [383, 100] on span "edit" at bounding box center [387, 99] width 17 height 8
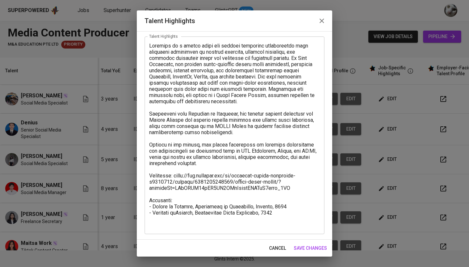
scroll to position [32, 0]
click at [241, 231] on div "x Talent Highlights" at bounding box center [235, 135] width 180 height 198
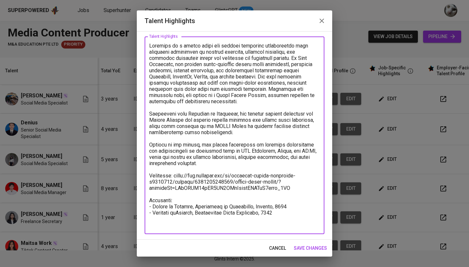
click at [226, 228] on textarea at bounding box center [234, 136] width 171 height 186
paste textarea "Total monthly fee: 1.628,98 SGD Breakdown: Talent salary: 1.077,38 SGD BPJS Hea…"
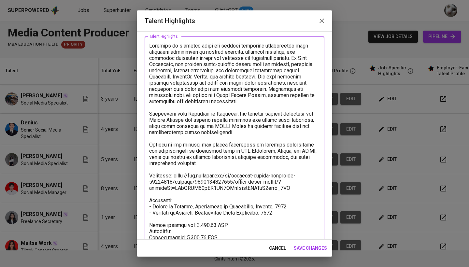
scroll to position [69, 0]
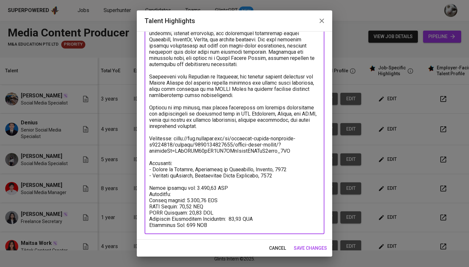
type textarea "Denaneer is a social media and digital marketing professional with extensive ex…"
click at [321, 247] on span "save changes" at bounding box center [310, 248] width 33 height 8
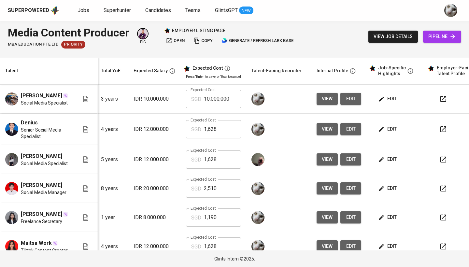
click at [398, 95] on div "edit" at bounding box center [398, 99] width 43 height 12
click at [393, 99] on span "edit" at bounding box center [387, 99] width 17 height 8
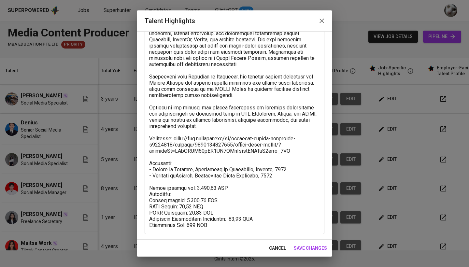
click at [256, 226] on textarea at bounding box center [234, 117] width 171 height 223
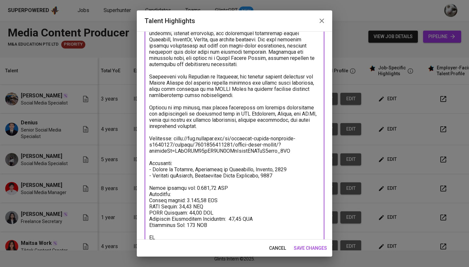
scroll to position [70, 0]
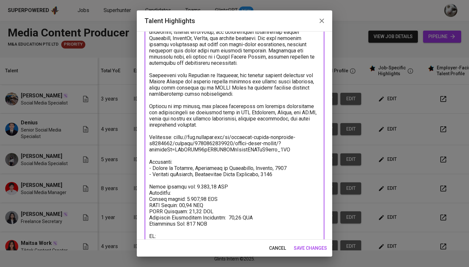
paste textarea "https://glints.sg.larksuite.com/minutes/obsggvb8393pw94g8l63j2u8?from=from_copy…"
type textarea "Denaneer is a social media and digital marketing professional with extensive ex…"
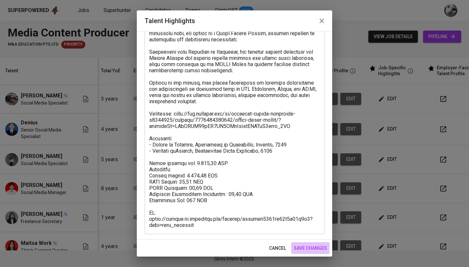
click at [312, 247] on span "save changes" at bounding box center [310, 248] width 33 height 8
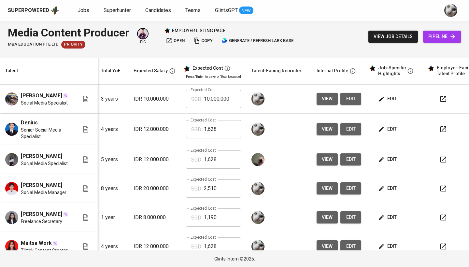
click at [380, 101] on icon "button" at bounding box center [381, 98] width 5 height 5
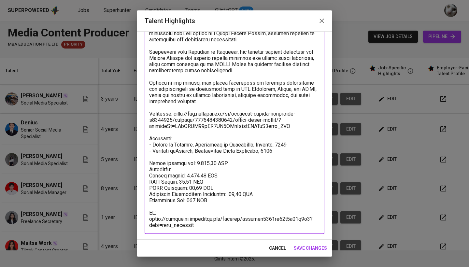
drag, startPoint x: 181, startPoint y: 175, endPoint x: 201, endPoint y: 175, distance: 19.9
click at [201, 175] on textarea at bounding box center [234, 105] width 171 height 248
paste textarea "$880,90"
click at [185, 174] on textarea at bounding box center [234, 105] width 171 height 248
click at [203, 173] on textarea at bounding box center [234, 105] width 171 height 248
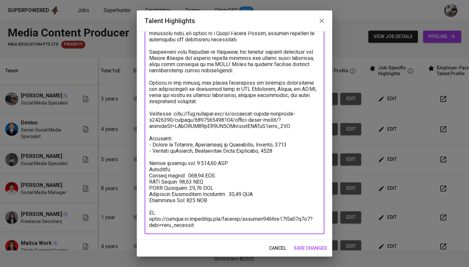
click at [215, 186] on textarea at bounding box center [234, 105] width 171 height 248
drag, startPoint x: 204, startPoint y: 187, endPoint x: 190, endPoint y: 187, distance: 14.3
click at [190, 187] on textarea at bounding box center [234, 105] width 171 height 248
paste textarea "$54,55"
click at [195, 189] on textarea at bounding box center [234, 105] width 171 height 248
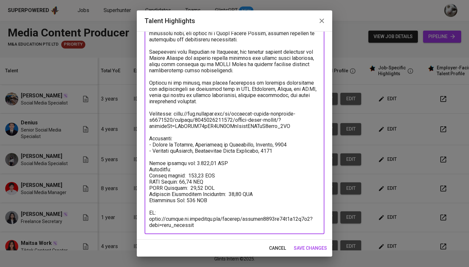
drag, startPoint x: 237, startPoint y: 194, endPoint x: 225, endPoint y: 194, distance: 11.7
click at [225, 194] on textarea at bounding box center [234, 105] width 171 height 248
paste textarea "$73,41"
click at [230, 196] on textarea at bounding box center [234, 105] width 171 height 248
click at [240, 194] on textarea at bounding box center [234, 105] width 171 height 248
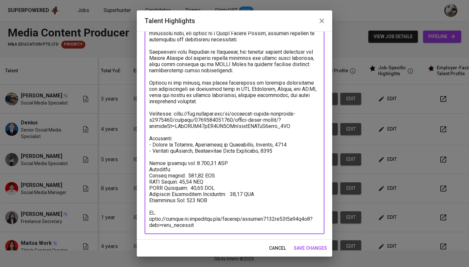
click at [226, 194] on textarea at bounding box center [234, 105] width 171 height 248
drag, startPoint x: 212, startPoint y: 164, endPoint x: 192, endPoint y: 164, distance: 19.5
click at [192, 164] on textarea at bounding box center [234, 105] width 171 height 248
paste textarea "$1.407,79"
click at [196, 162] on textarea at bounding box center [234, 105] width 171 height 248
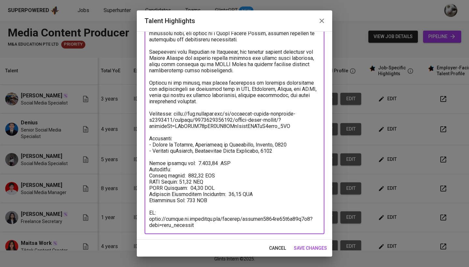
click at [216, 163] on textarea at bounding box center [234, 105] width 171 height 248
drag, startPoint x: 192, startPoint y: 162, endPoint x: 214, endPoint y: 163, distance: 21.8
click at [214, 163] on textarea at bounding box center [234, 105] width 171 height 248
type textarea "Denaneer is a social media and digital marketing professional with extensive ex…"
click at [317, 254] on button "save changes" at bounding box center [310, 248] width 38 height 12
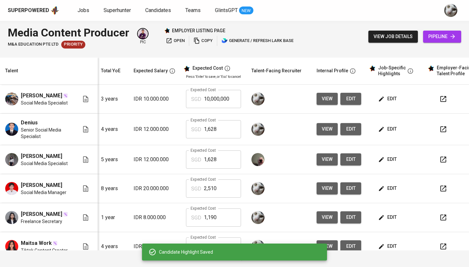
click at [214, 103] on input "10,000,000" at bounding box center [222, 99] width 37 height 18
paste input "40,779"
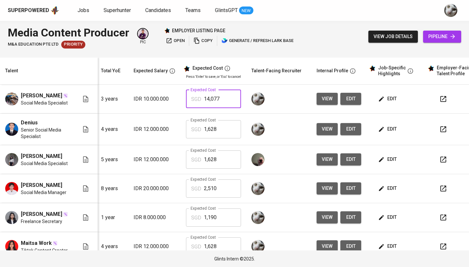
type input "1,407"
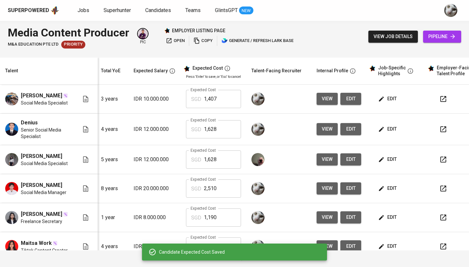
scroll to position [0, 0]
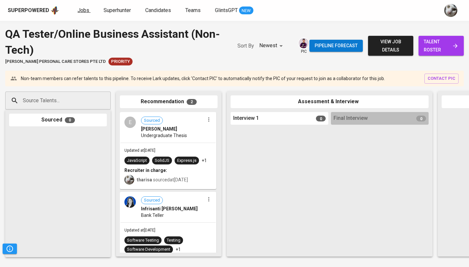
click at [78, 13] on span "Jobs" at bounding box center [84, 10] width 12 height 6
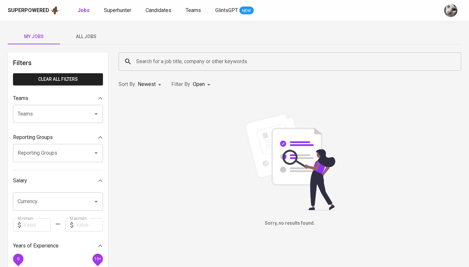
click at [89, 39] on span "All Jobs" at bounding box center [86, 37] width 44 height 8
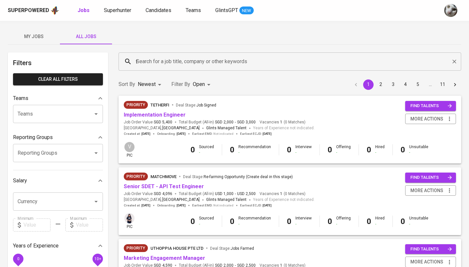
click at [153, 58] on input "f" at bounding box center [291, 61] width 314 height 12
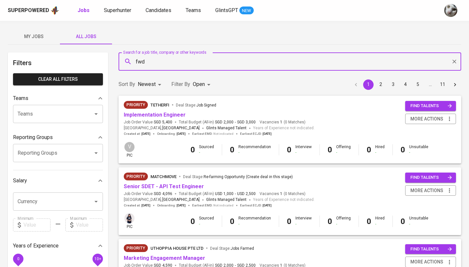
type input "fwd"
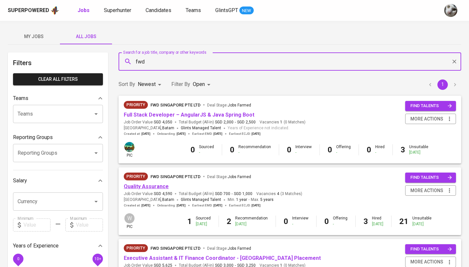
click at [153, 184] on link "Quality Assurance" at bounding box center [146, 186] width 45 height 6
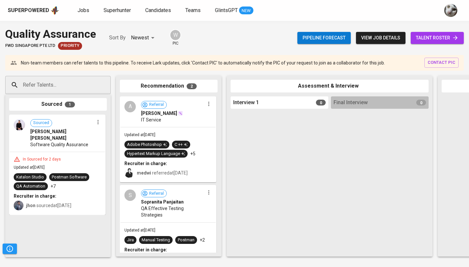
click at [437, 40] on span "talent roster" at bounding box center [437, 38] width 43 height 8
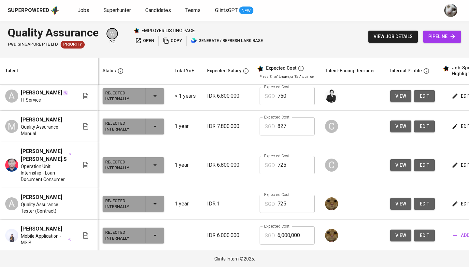
scroll to position [544, 0]
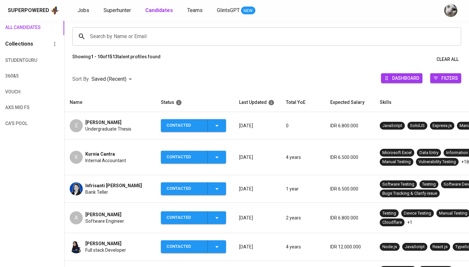
scroll to position [47, 0]
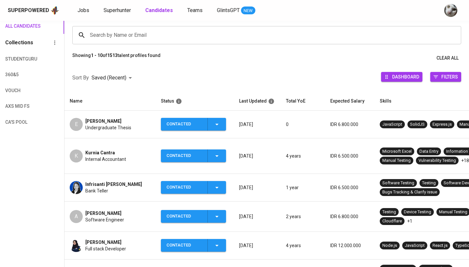
click at [92, 126] on span "Undergraduate Thesis" at bounding box center [108, 127] width 46 height 7
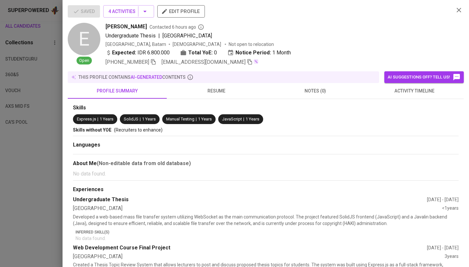
click at [392, 95] on button "activity timeline" at bounding box center [414, 91] width 99 height 16
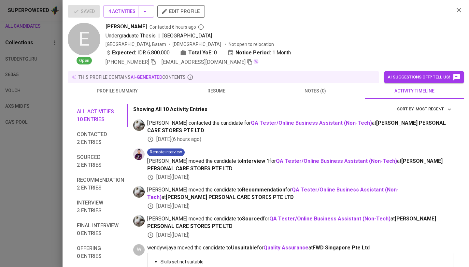
scroll to position [26, 0]
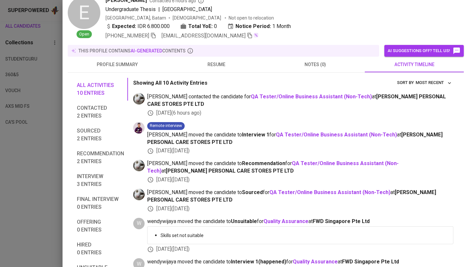
click at [30, 187] on div at bounding box center [234, 133] width 469 height 267
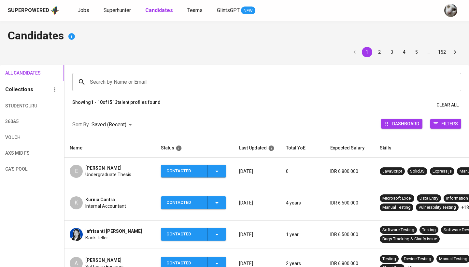
scroll to position [0, 0]
